Goal: Information Seeking & Learning: Learn about a topic

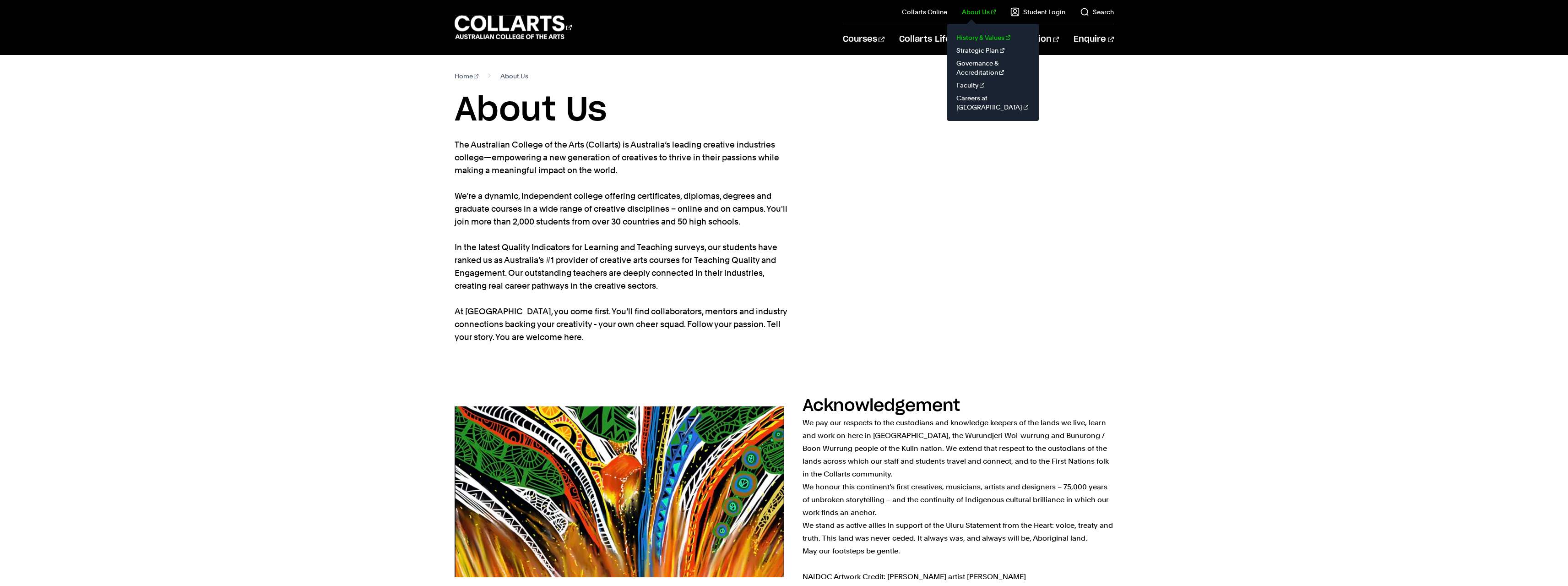
click at [981, 40] on link "History & Values" at bounding box center [993, 37] width 77 height 13
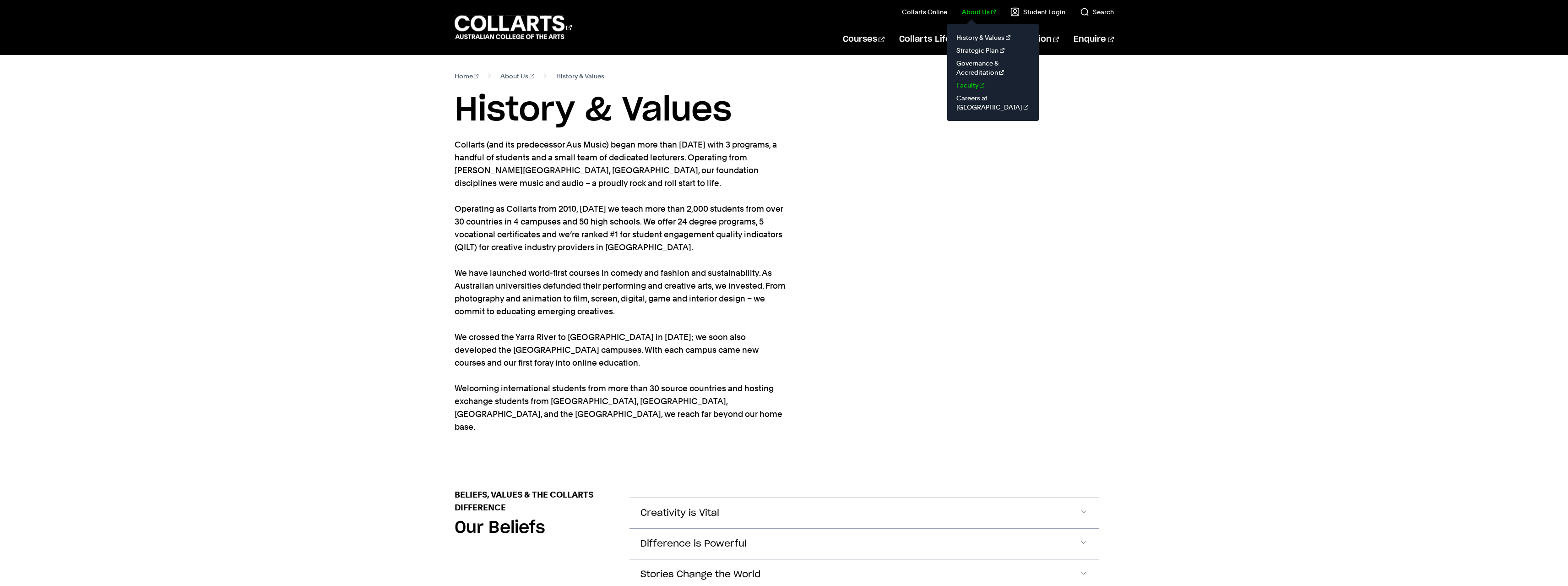
click at [981, 82] on link "Faculty" at bounding box center [993, 85] width 77 height 13
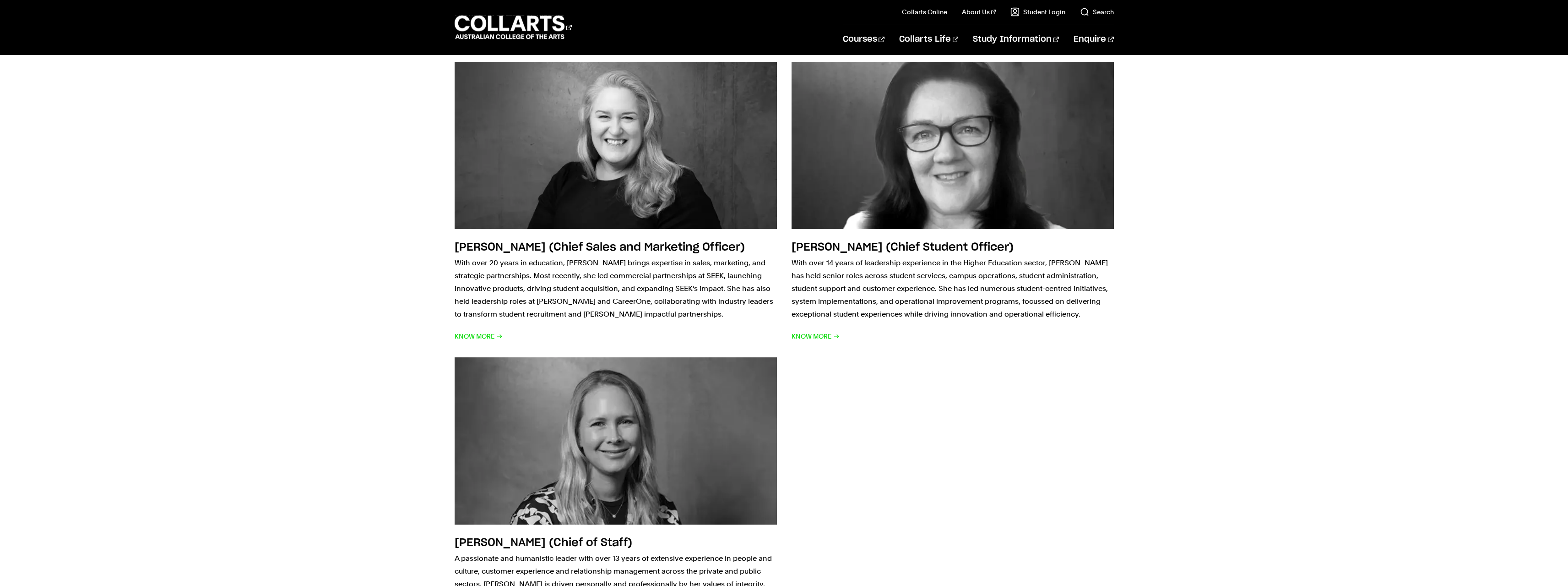
scroll to position [1374, 0]
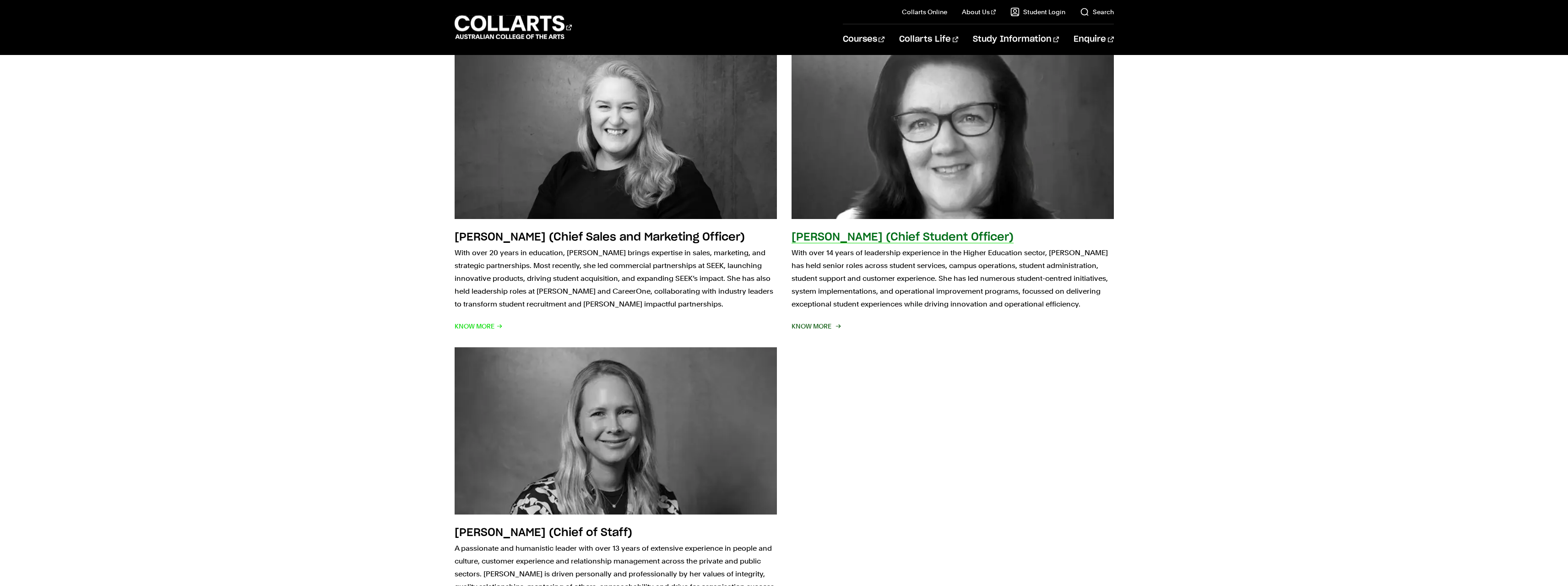
click at [832, 320] on span "Know More" at bounding box center [815, 326] width 48 height 13
